Goal: Check status: Check status

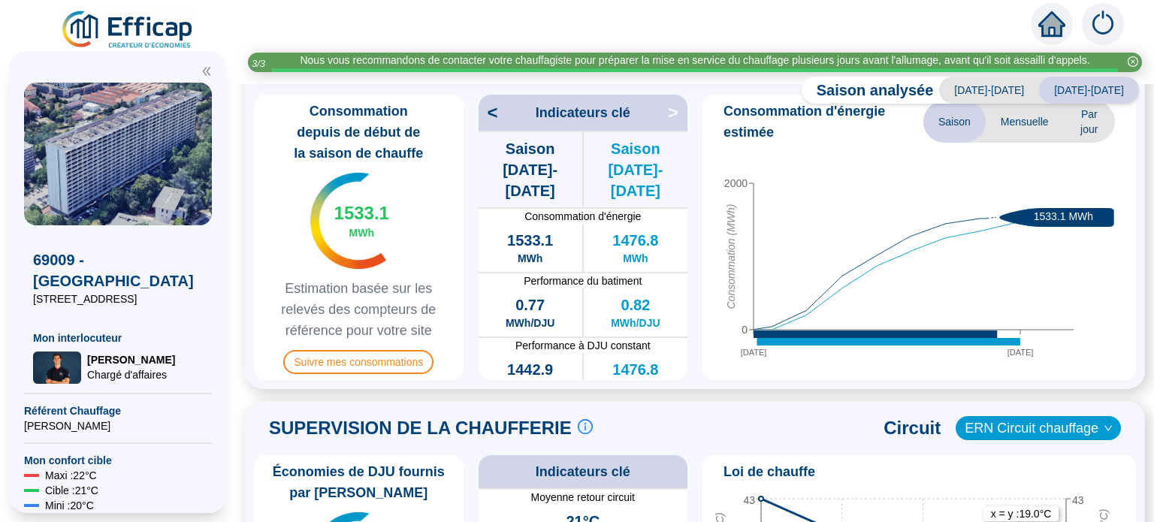
scroll to position [451, 0]
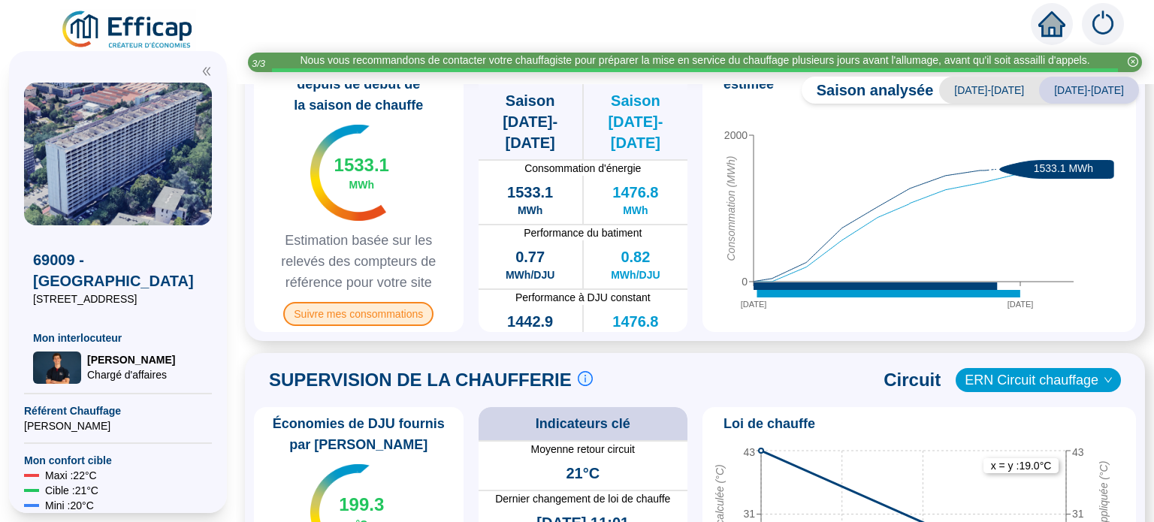
click at [371, 316] on span "Suivre mes consommations" at bounding box center [358, 314] width 150 height 24
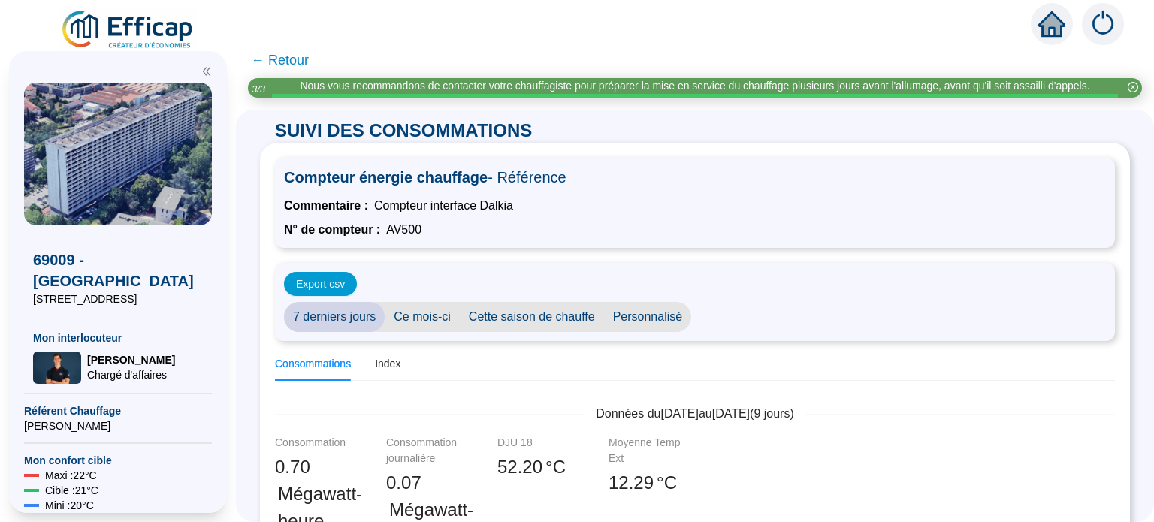
scroll to position [150, 0]
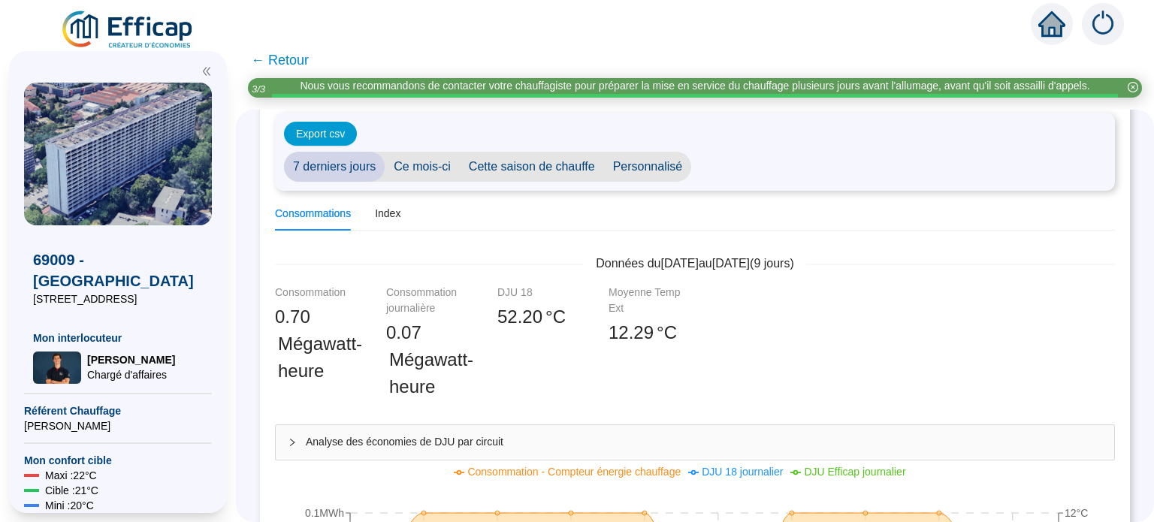
click at [568, 165] on span "Cette saison de chauffe" at bounding box center [532, 167] width 144 height 30
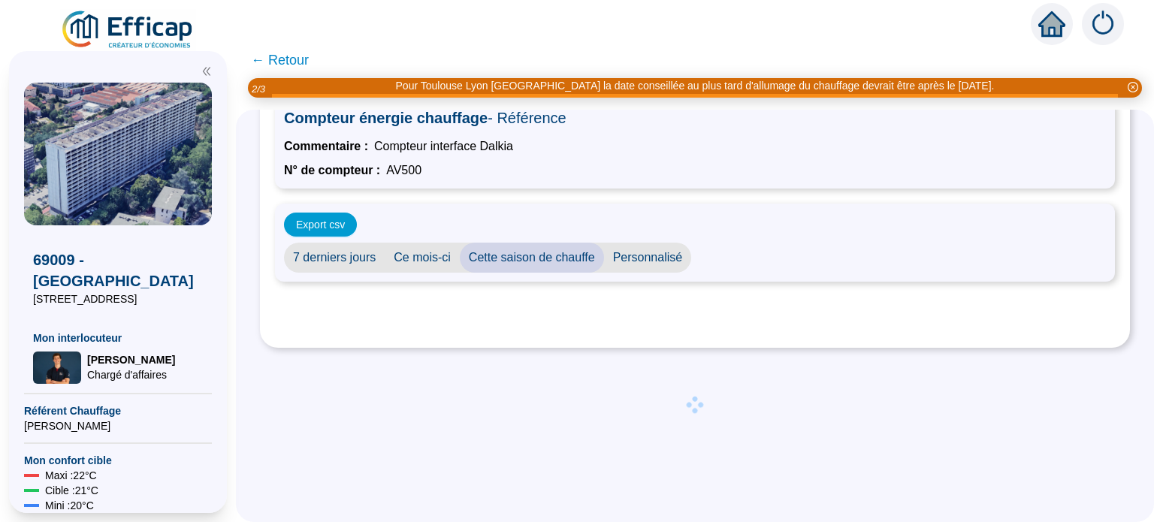
scroll to position [0, 0]
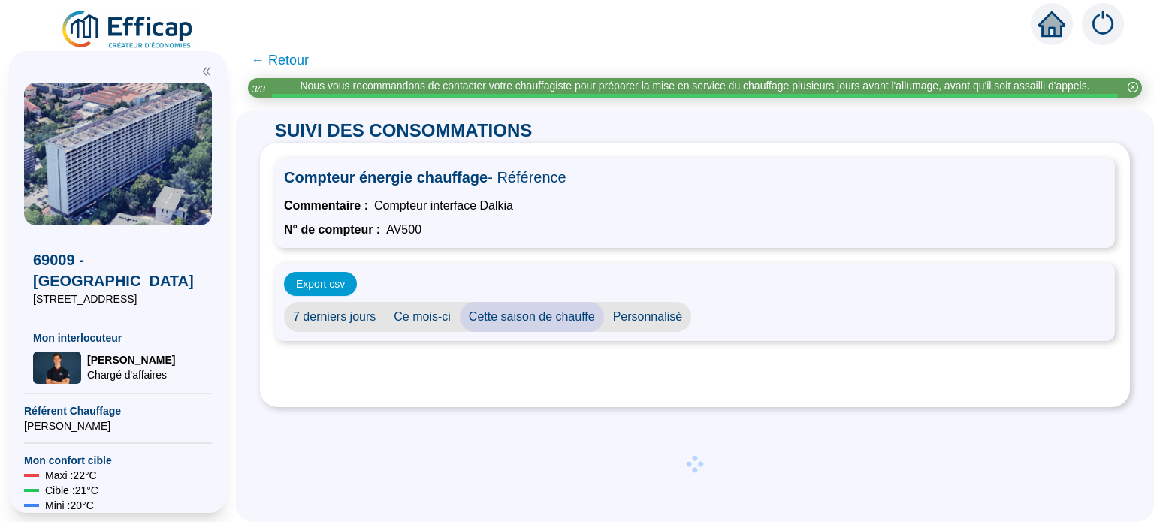
click at [271, 57] on span "← Retour" at bounding box center [280, 60] width 58 height 21
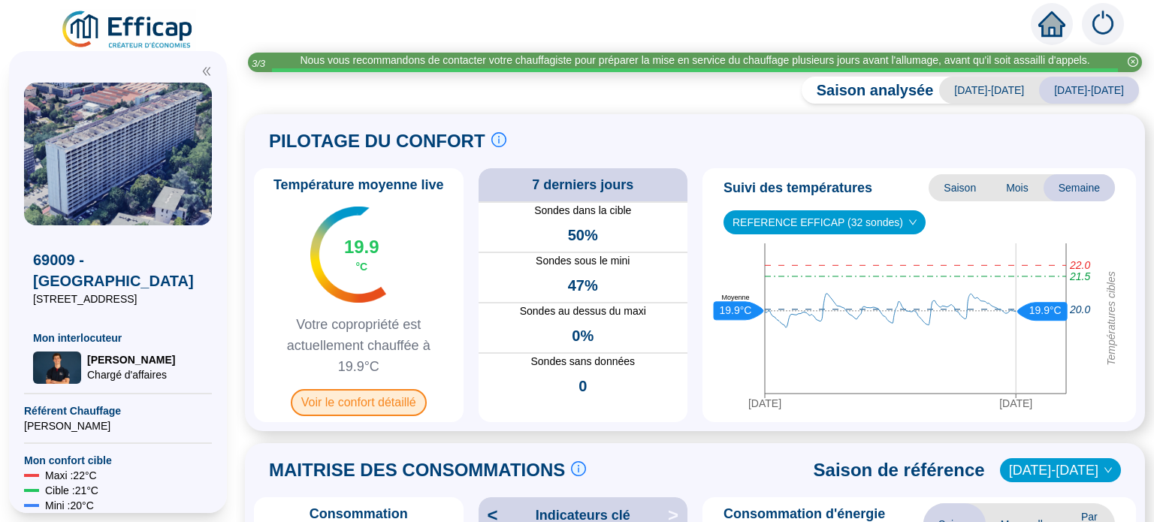
click at [385, 403] on span "Voir le confort détaillé" at bounding box center [359, 402] width 136 height 27
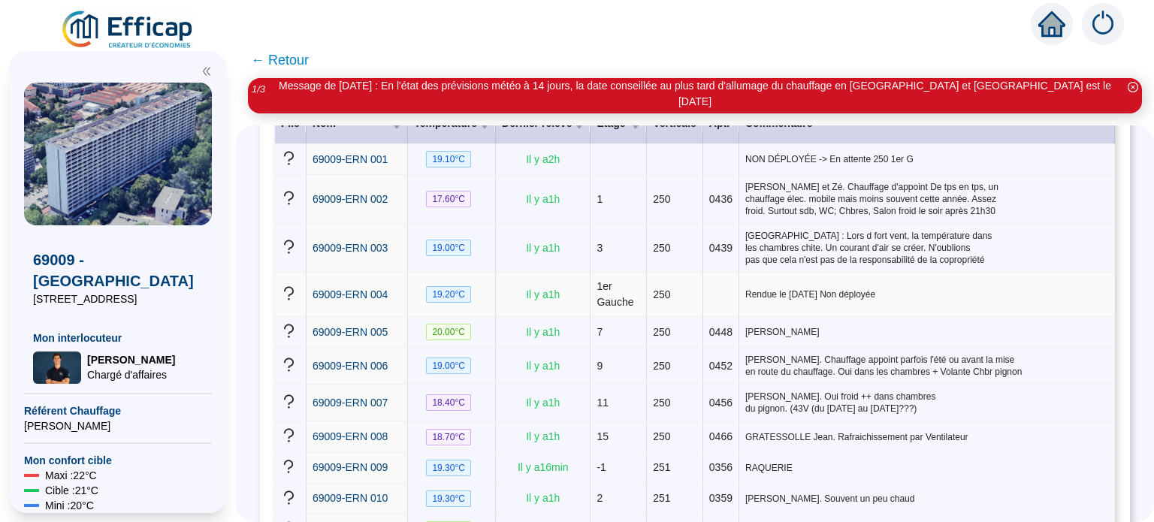
scroll to position [376, 0]
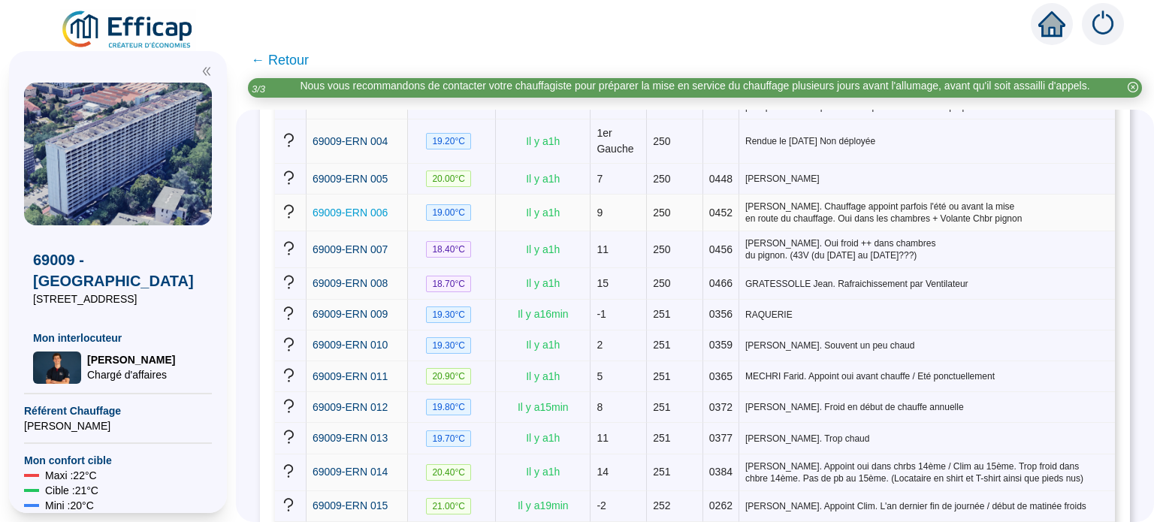
click at [367, 207] on span "69009-ERN 006" at bounding box center [350, 213] width 75 height 12
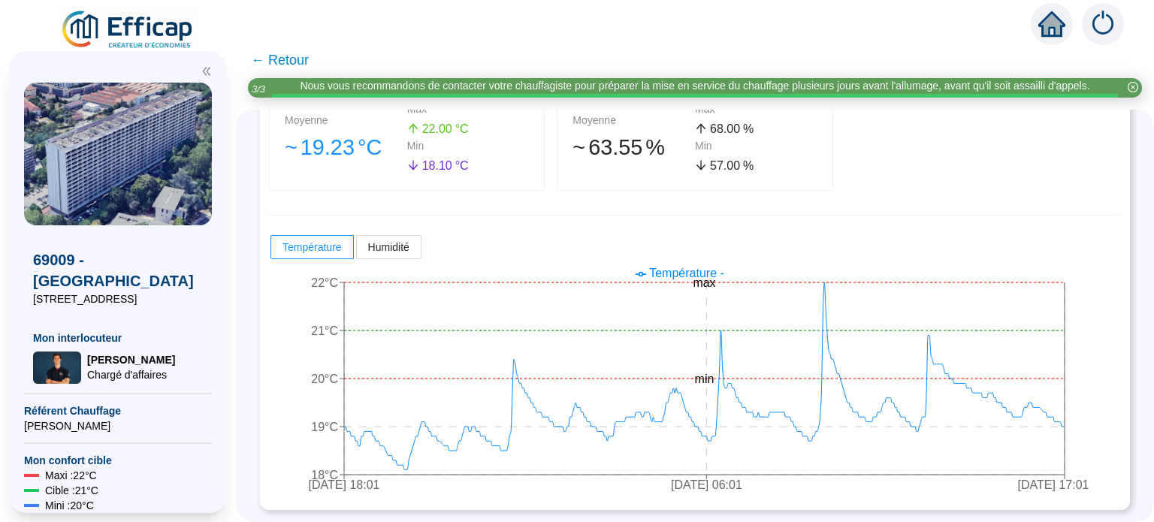
scroll to position [329, 0]
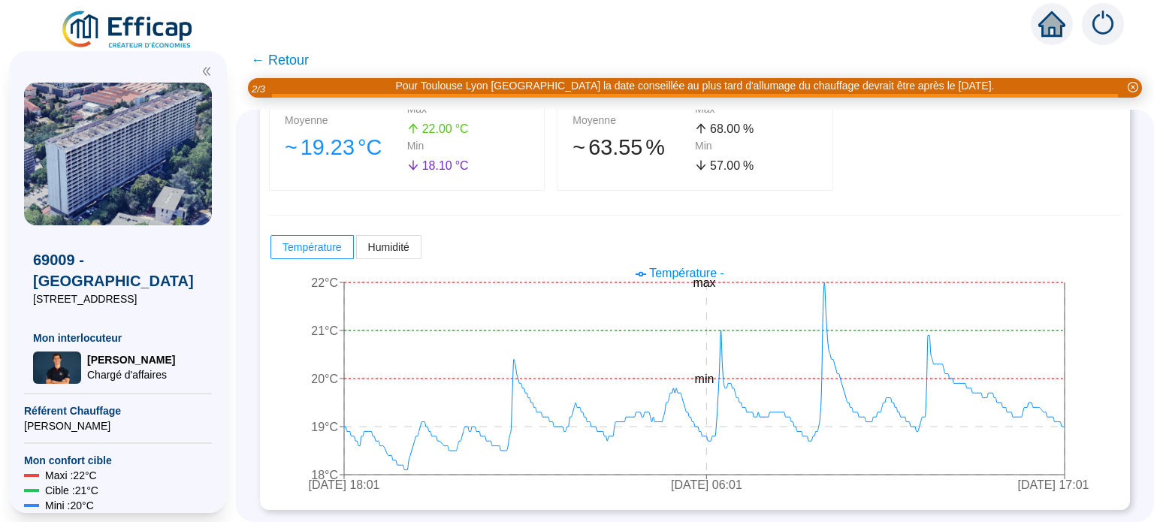
click at [276, 57] on span "← Retour" at bounding box center [280, 60] width 58 height 21
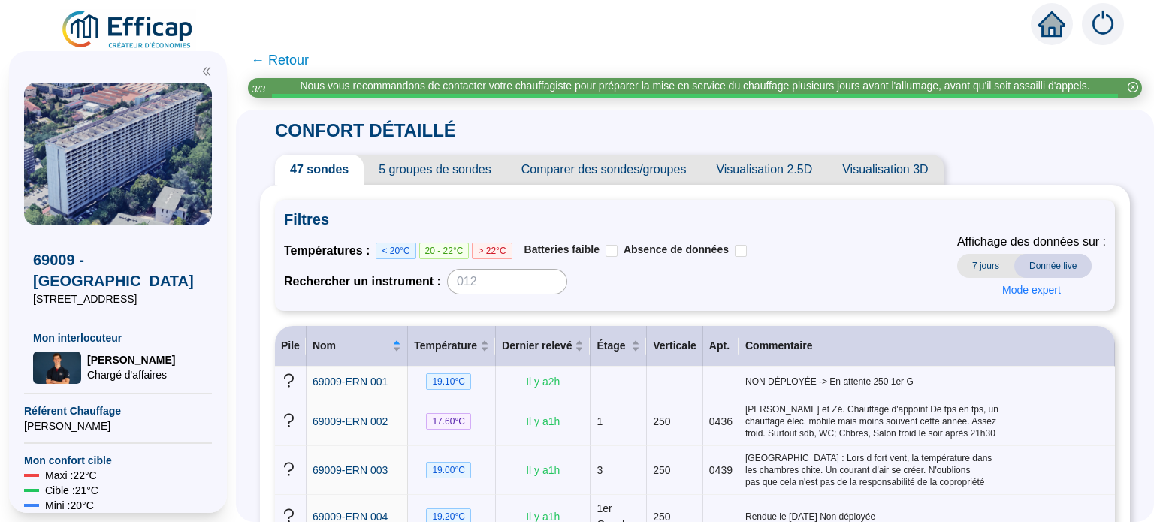
click at [271, 53] on span "← Retour" at bounding box center [280, 60] width 58 height 21
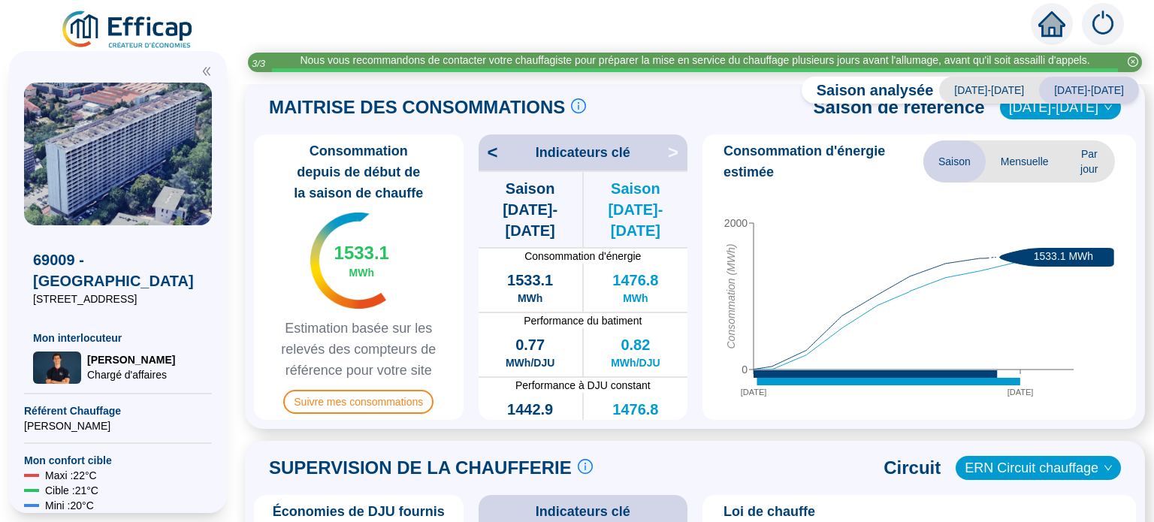
scroll to position [376, 0]
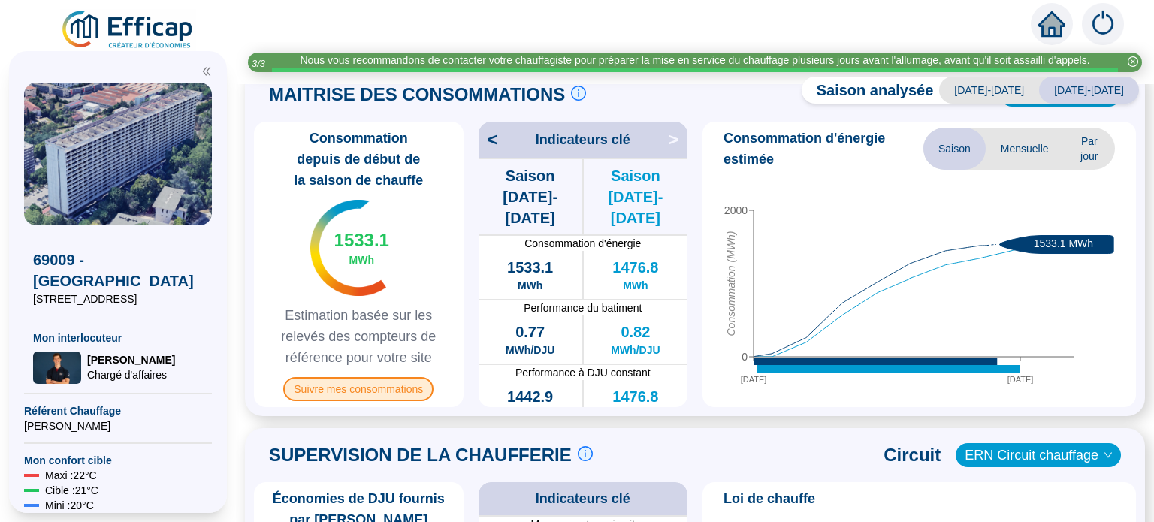
click at [350, 386] on span "Suivre mes consommations" at bounding box center [358, 389] width 150 height 24
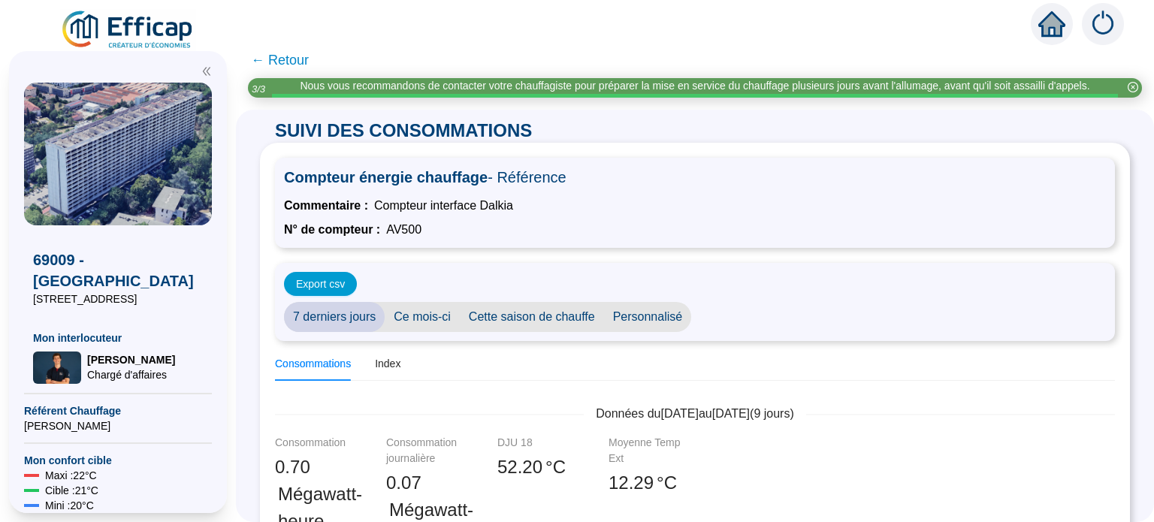
click at [543, 314] on span "Cette saison de chauffe" at bounding box center [532, 317] width 144 height 30
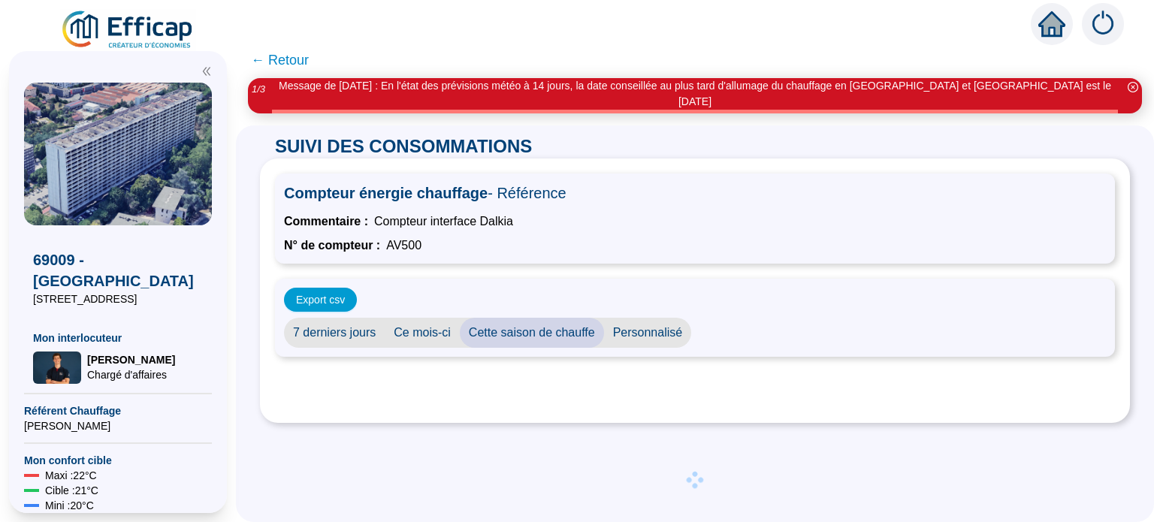
scroll to position [71, 0]
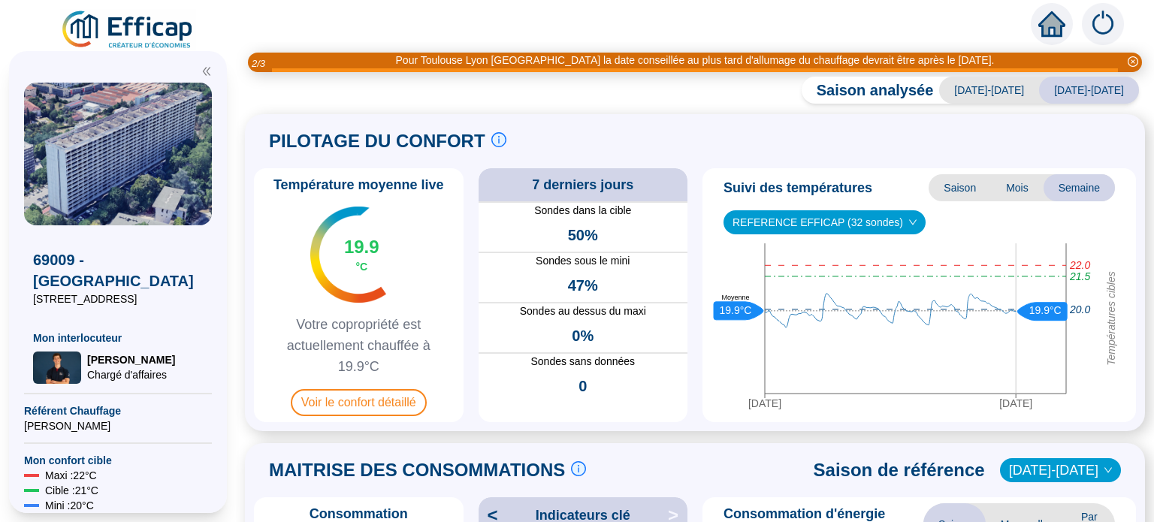
scroll to position [676, 0]
